Goal: Transaction & Acquisition: Purchase product/service

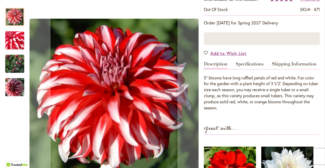
scroll to position [79, 0]
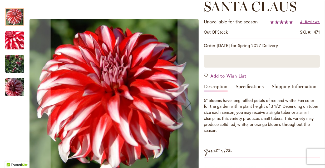
click at [10, 91] on img "SANTA CLAUS" at bounding box center [15, 87] width 38 height 28
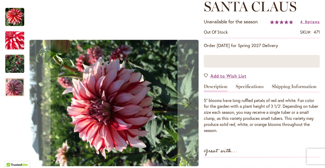
click at [12, 65] on img "SANTA CLAUS" at bounding box center [14, 63] width 19 height 25
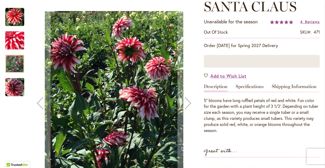
click at [13, 44] on img "SANTA CLAUS" at bounding box center [14, 40] width 37 height 36
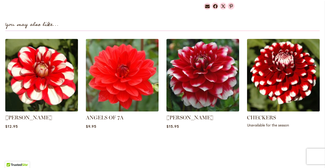
scroll to position [364, 0]
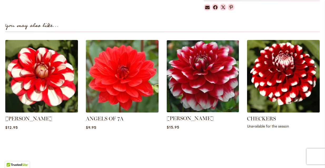
click at [205, 72] on img at bounding box center [203, 76] width 76 height 76
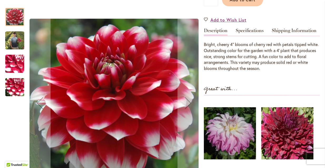
scroll to position [167, 0]
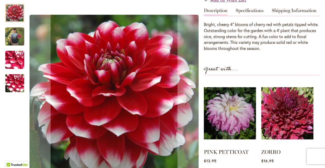
click at [17, 41] on img "ZAKARY ROBERT" at bounding box center [14, 37] width 19 height 24
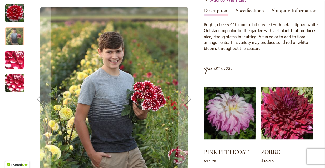
click at [18, 62] on img "ZAKARY ROBERT" at bounding box center [15, 60] width 38 height 28
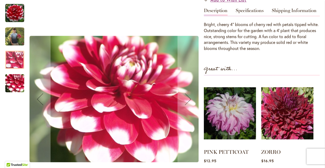
click at [16, 90] on img "ZAKARY ROBERT" at bounding box center [15, 83] width 38 height 28
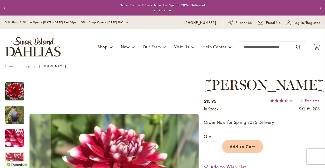
scroll to position [0, 0]
